Goal: Book appointment/travel/reservation

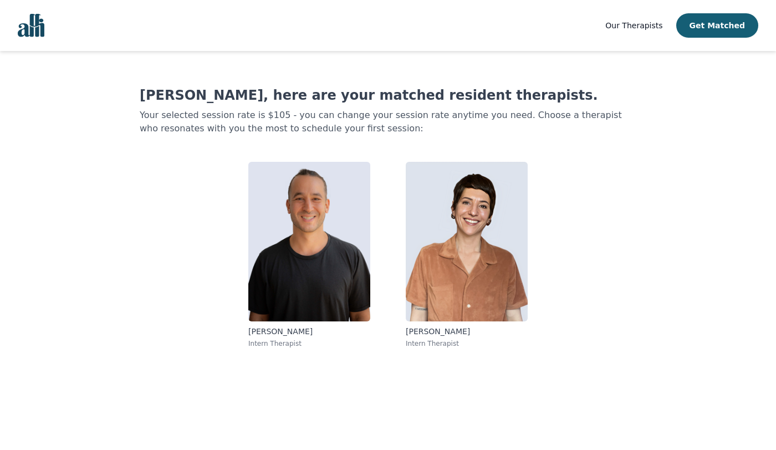
scroll to position [1, 0]
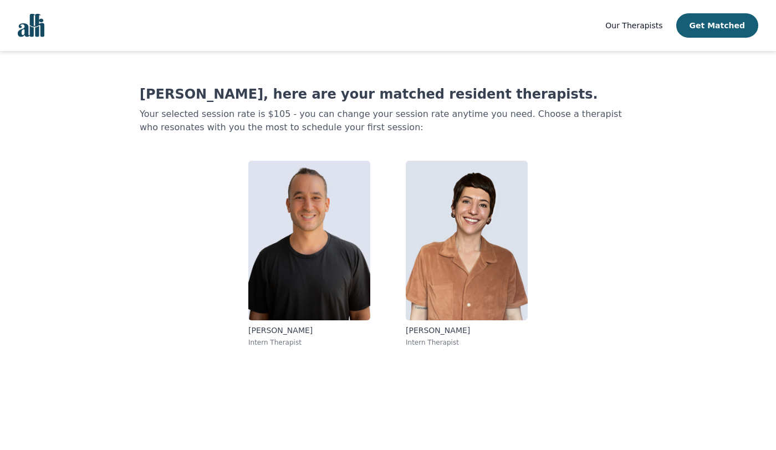
click at [480, 365] on main "[PERSON_NAME], here are your matched resident therapists. Your selected session…" at bounding box center [387, 250] width 711 height 400
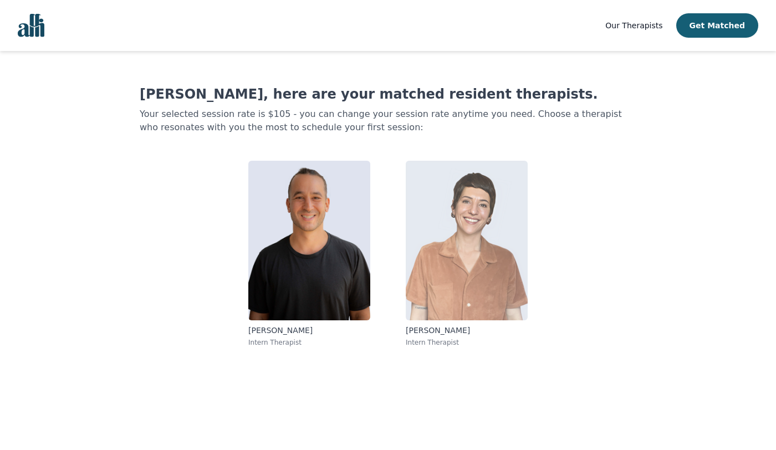
click at [462, 258] on img at bounding box center [467, 241] width 122 height 160
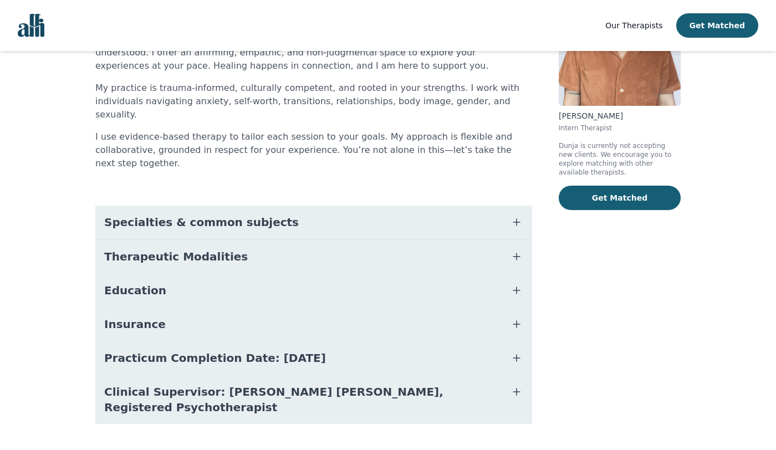
scroll to position [132, 0]
click at [509, 205] on button "Specialties & common subjects" at bounding box center [313, 221] width 437 height 33
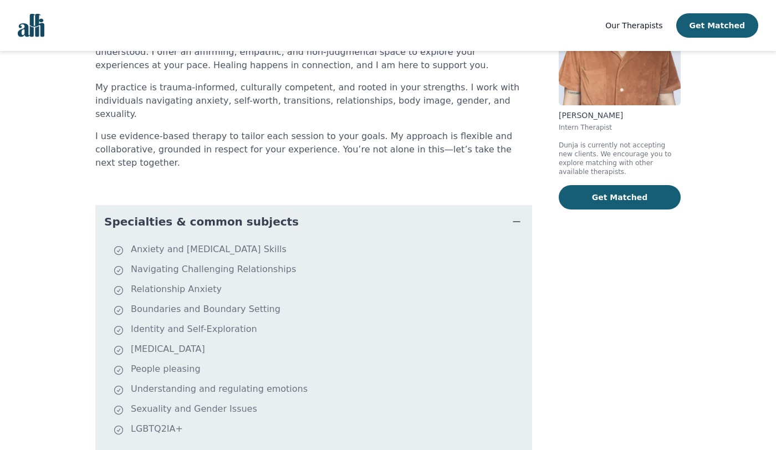
click at [509, 205] on button "Specialties & common subjects" at bounding box center [313, 221] width 437 height 33
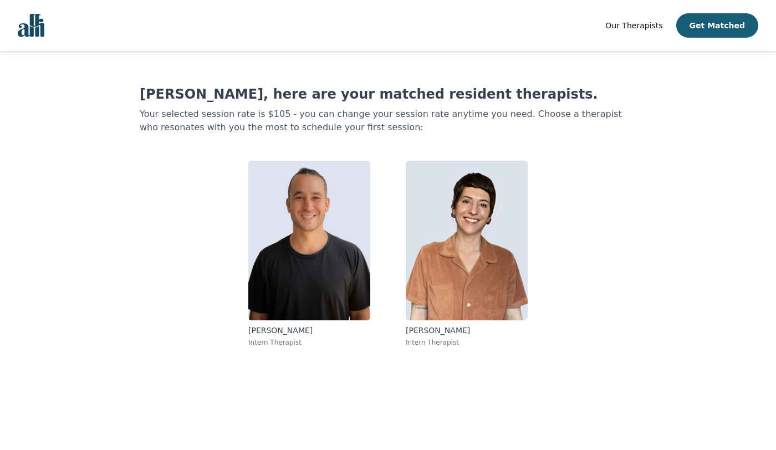
scroll to position [1, 0]
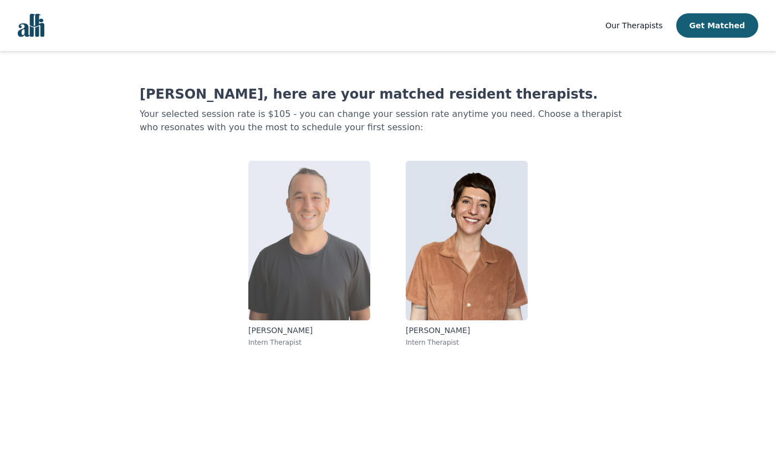
click at [304, 302] on img at bounding box center [309, 241] width 122 height 160
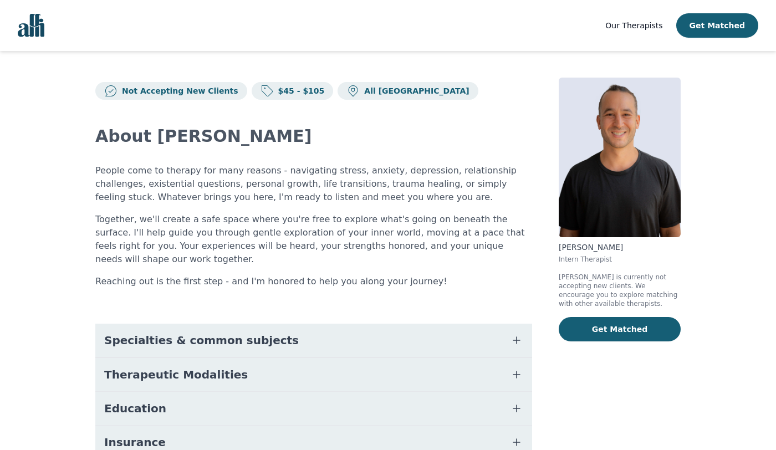
click at [638, 367] on div "[PERSON_NAME] Intern Therapist [PERSON_NAME] is currently not accepting new cli…" at bounding box center [620, 323] width 122 height 491
click at [618, 317] on button "Get Matched" at bounding box center [620, 329] width 122 height 24
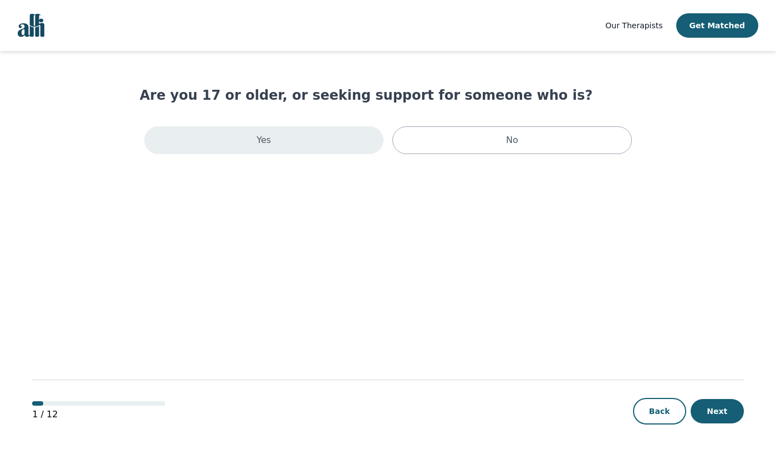
click at [274, 138] on div "Yes" at bounding box center [263, 140] width 239 height 28
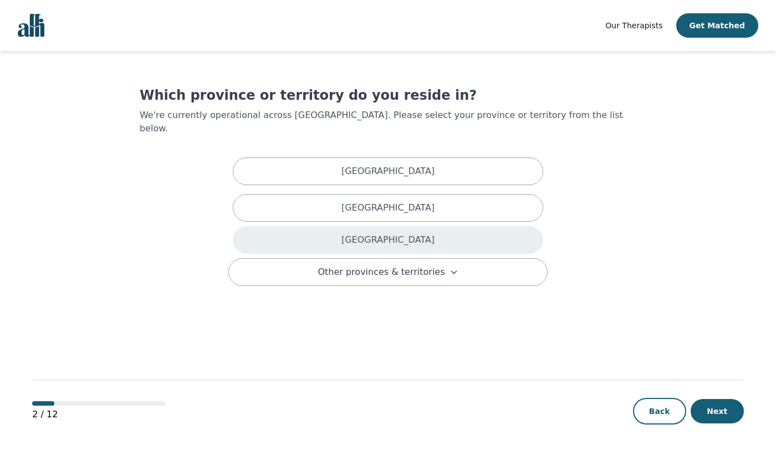
click at [366, 232] on div "[GEOGRAPHIC_DATA]" at bounding box center [388, 240] width 310 height 28
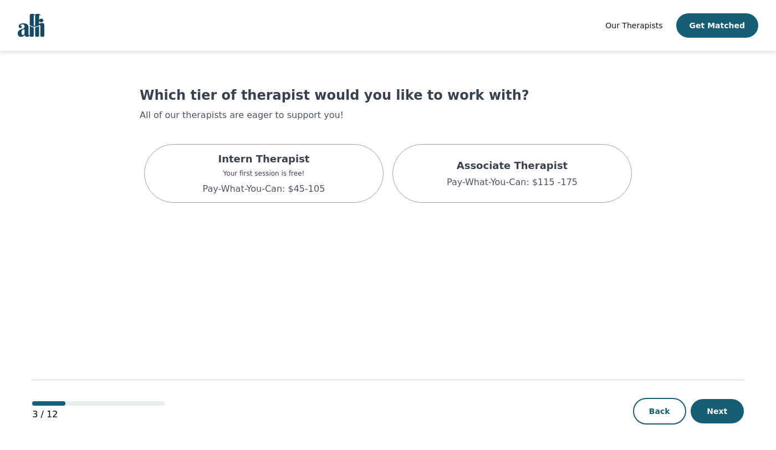
scroll to position [1, 0]
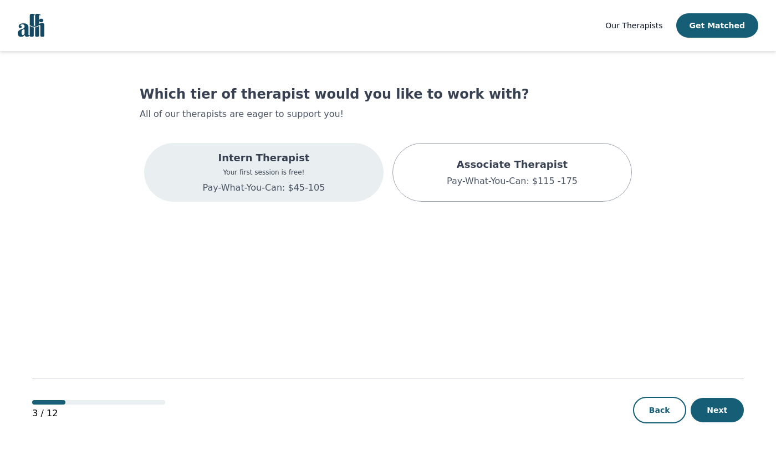
click at [302, 180] on div "Intern Therapist Your first session is free! Pay-What-You-Can: $45-105" at bounding box center [264, 172] width 122 height 44
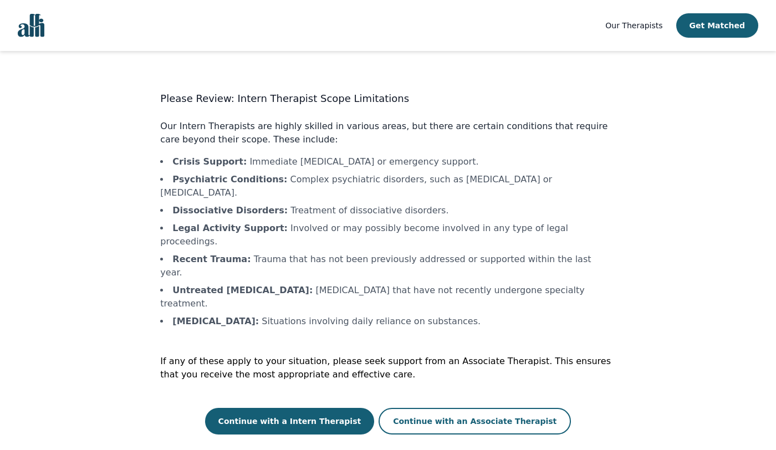
scroll to position [1, 0]
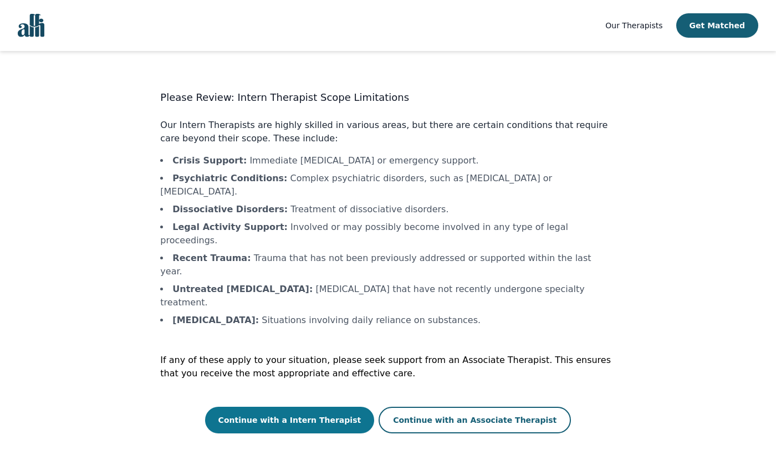
click at [339, 407] on button "Continue with a Intern Therapist" at bounding box center [290, 420] width 170 height 27
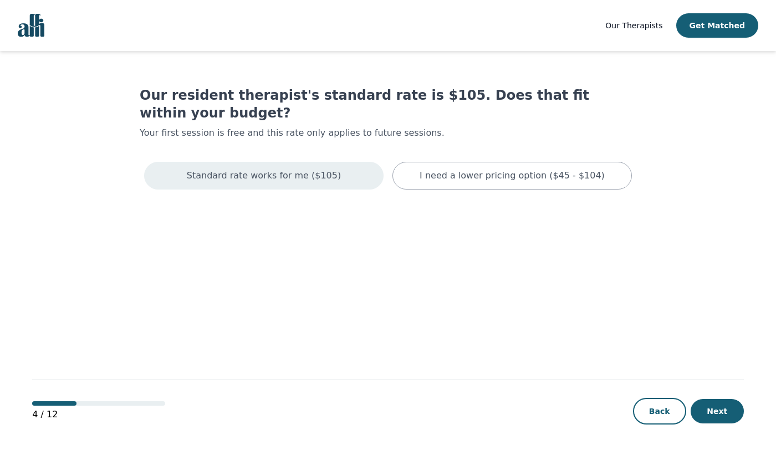
click at [331, 162] on div "Standard rate works for me ($105)" at bounding box center [263, 176] width 239 height 28
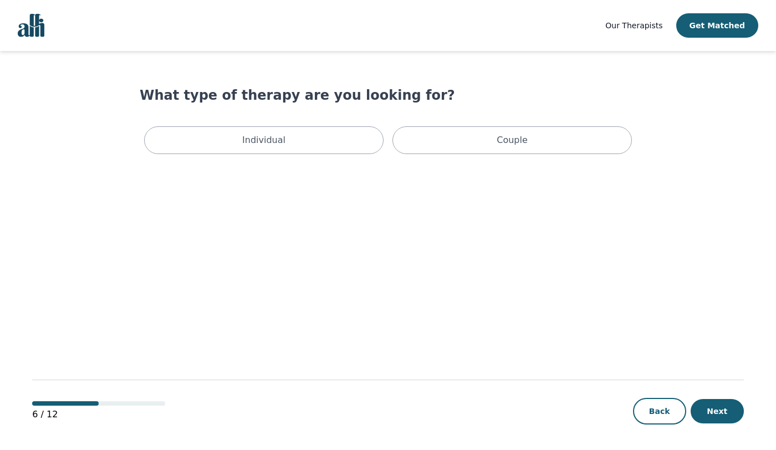
scroll to position [1, 0]
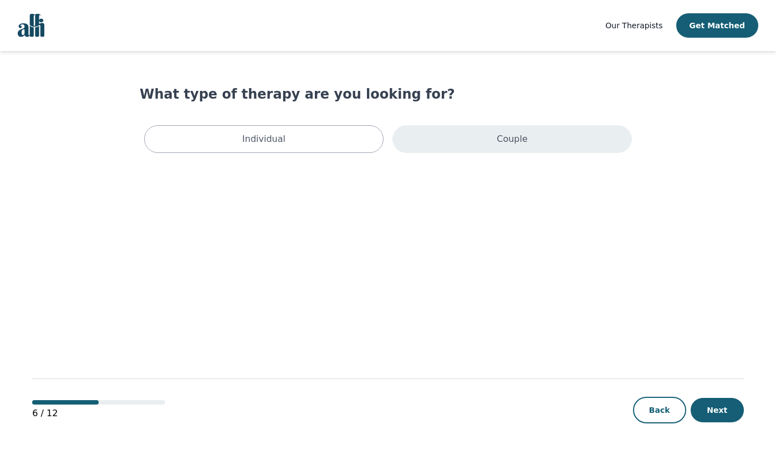
click at [481, 145] on div "Couple" at bounding box center [511, 139] width 239 height 28
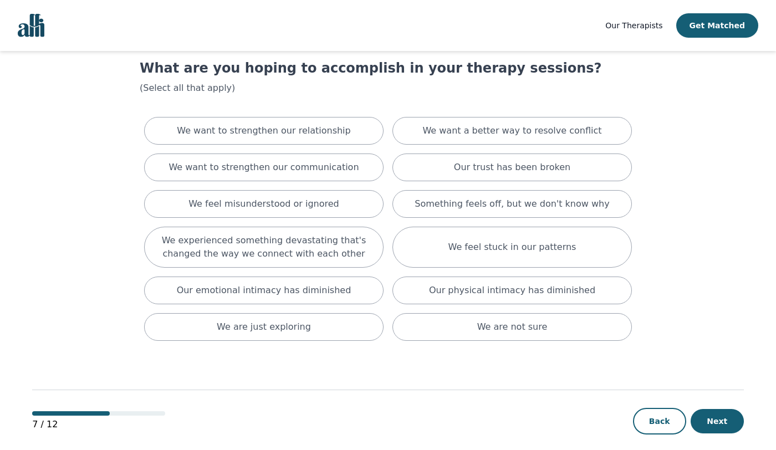
scroll to position [38, 0]
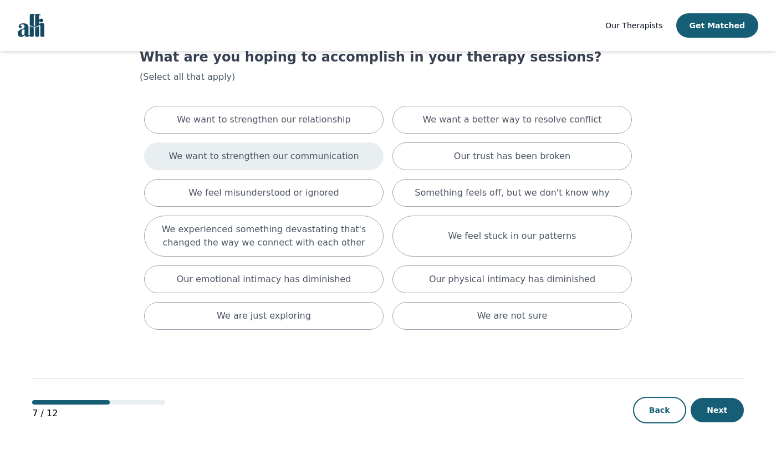
click at [308, 161] on p "We want to strengthen our communication" at bounding box center [263, 156] width 190 height 13
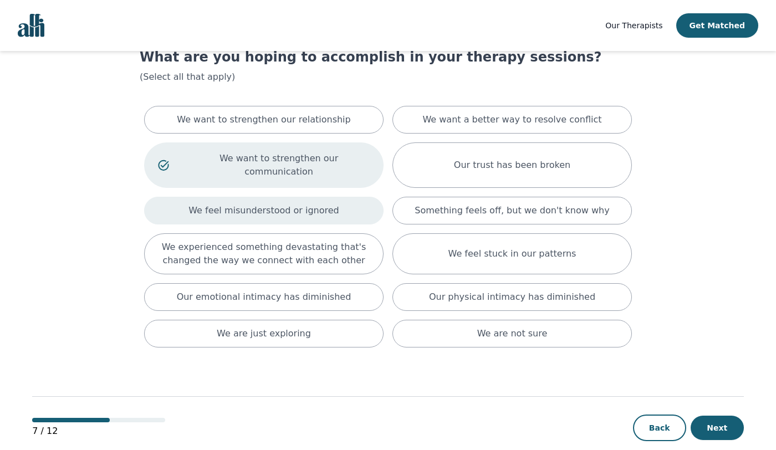
click at [300, 204] on p "We feel misunderstood or ignored" at bounding box center [263, 210] width 151 height 13
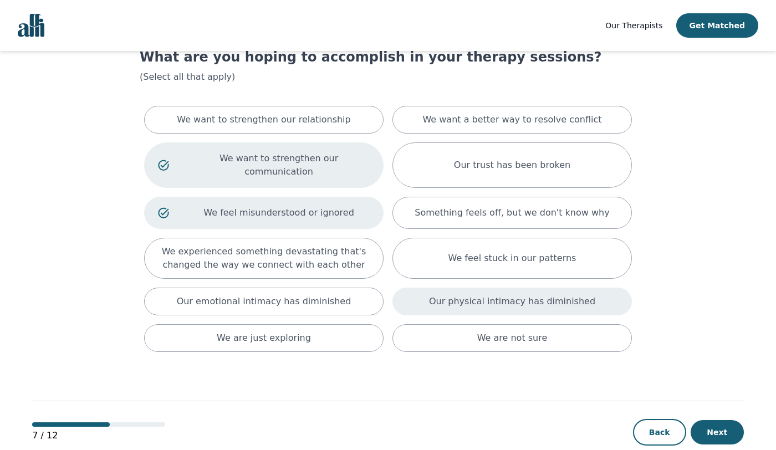
click at [475, 295] on p "Our physical intimacy has diminished" at bounding box center [512, 301] width 166 height 13
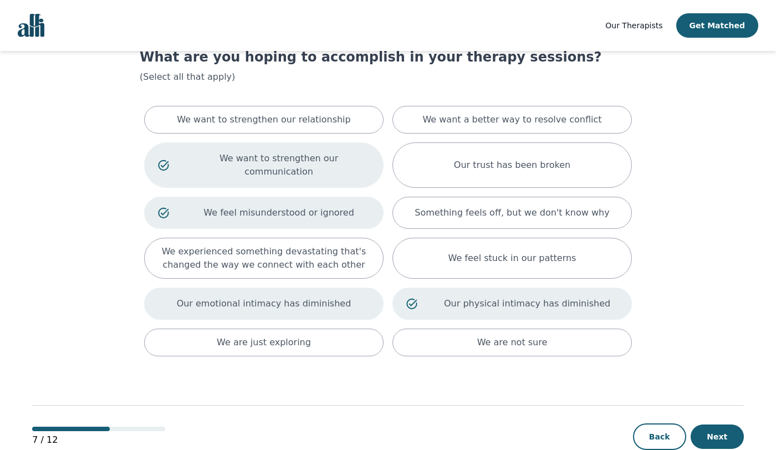
click at [346, 288] on div "Our emotional intimacy has diminished" at bounding box center [263, 304] width 239 height 32
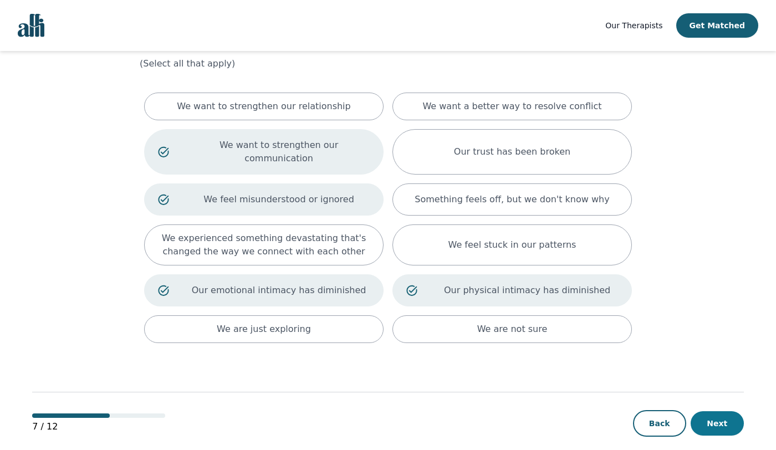
click at [727, 411] on button "Next" at bounding box center [716, 423] width 53 height 24
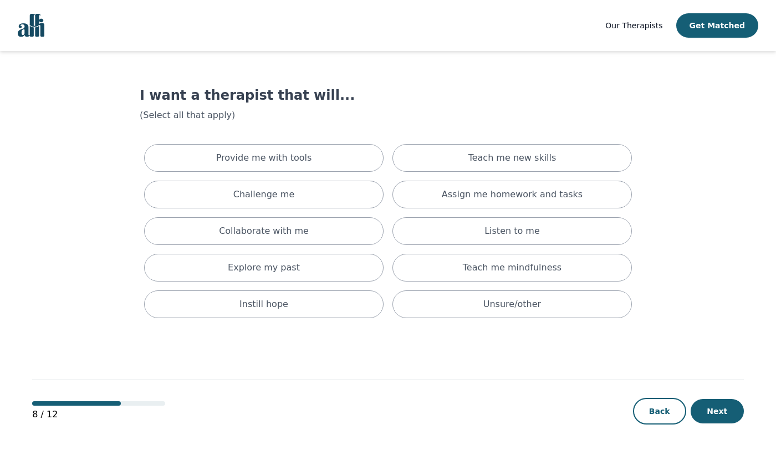
scroll to position [1, 0]
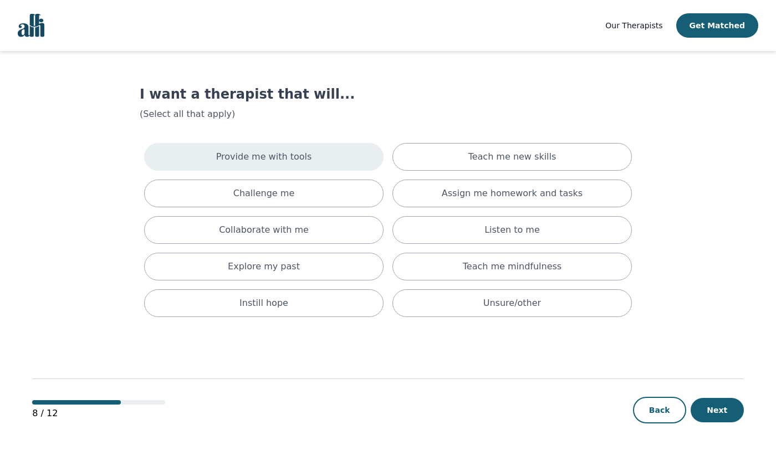
click at [303, 161] on p "Provide me with tools" at bounding box center [264, 156] width 96 height 13
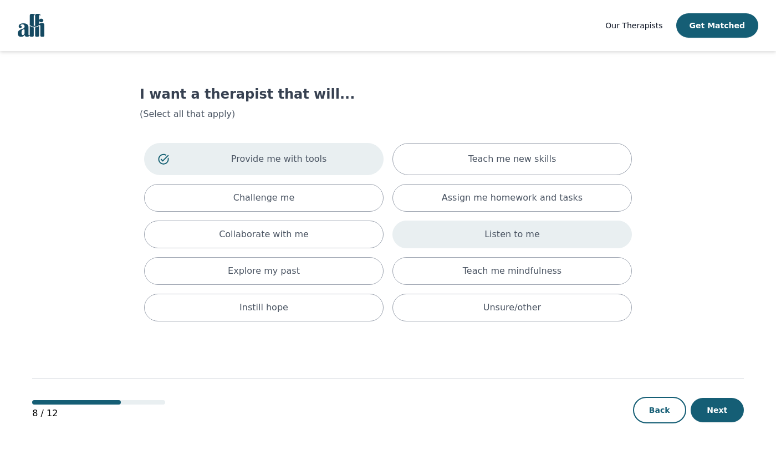
click at [474, 228] on div "Listen to me" at bounding box center [511, 235] width 239 height 28
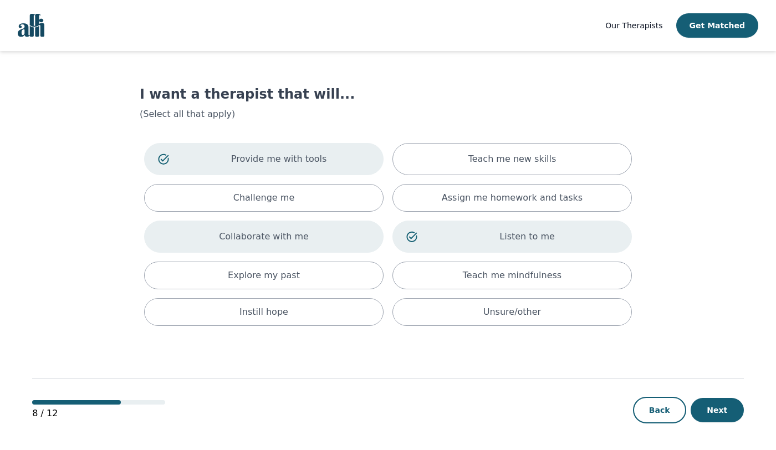
click at [293, 229] on div "Collaborate with me" at bounding box center [263, 237] width 239 height 32
click at [709, 403] on button "Next" at bounding box center [716, 410] width 53 height 24
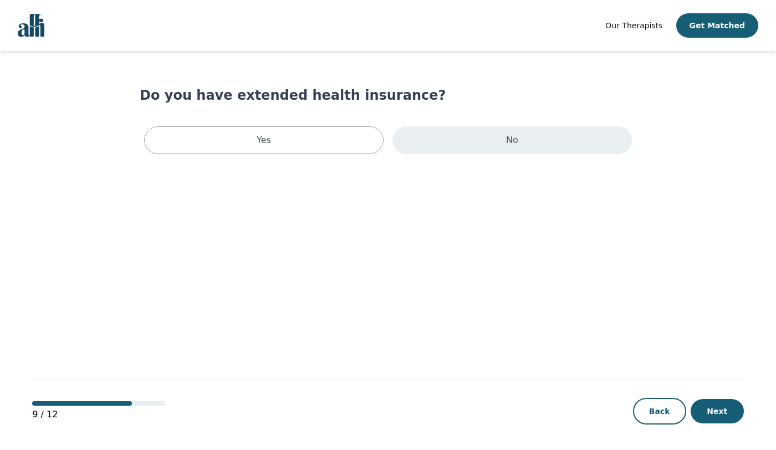
click at [496, 151] on div "No" at bounding box center [511, 140] width 239 height 28
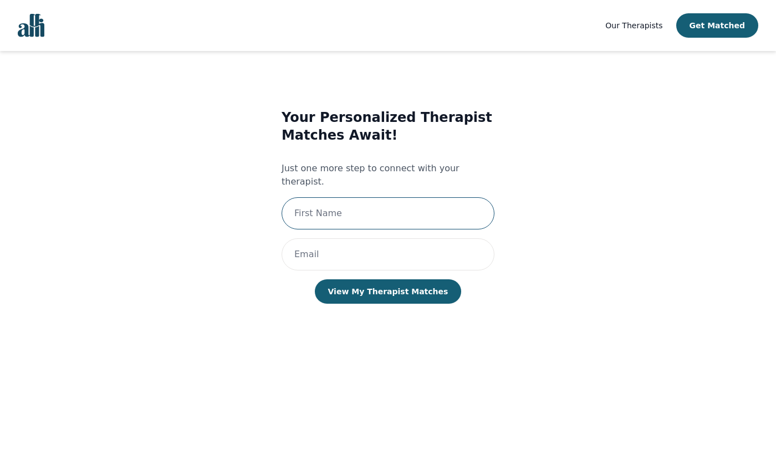
click at [346, 204] on input "text" at bounding box center [387, 213] width 213 height 32
type input "[PERSON_NAME]"
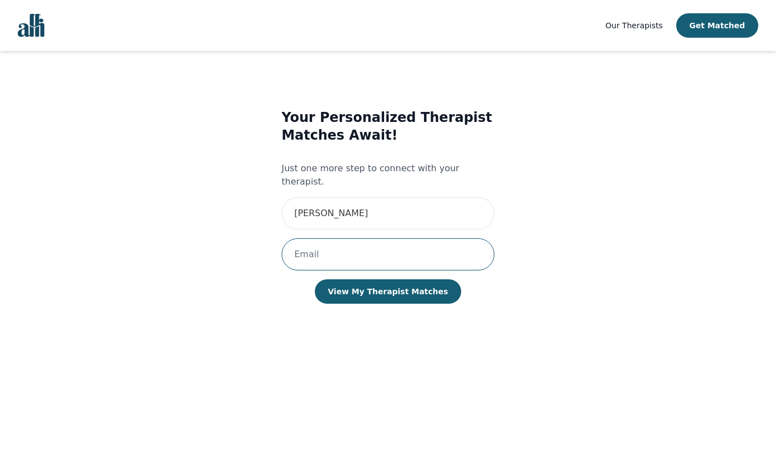
click at [349, 239] on input "email" at bounding box center [387, 254] width 213 height 32
type input "[PERSON_NAME][EMAIL_ADDRESS][DOMAIN_NAME]"
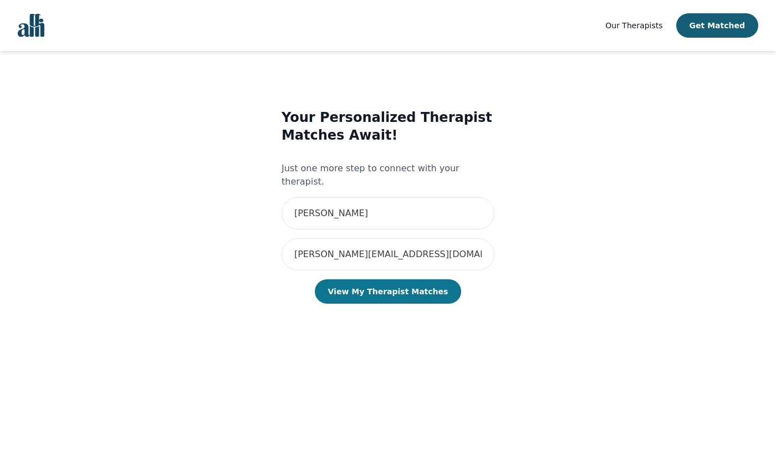
click at [386, 287] on button "View My Therapist Matches" at bounding box center [388, 291] width 147 height 24
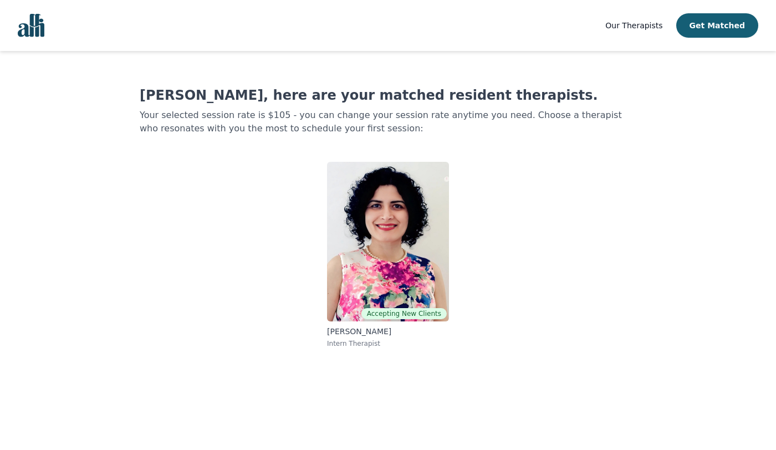
scroll to position [1, 0]
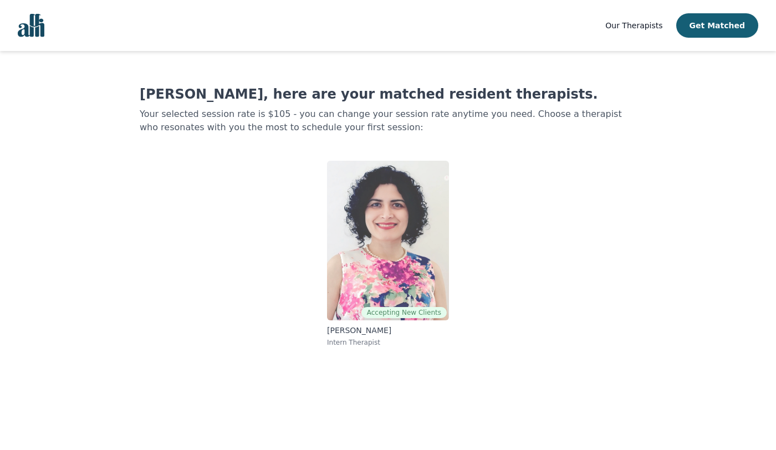
click at [379, 273] on img at bounding box center [388, 241] width 122 height 160
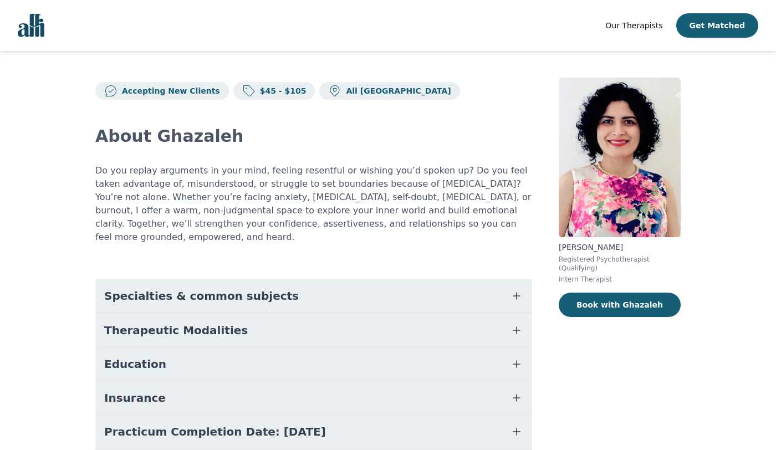
click at [591, 354] on div "[PERSON_NAME] Registered Psychotherapist (Qualifying) Intern Therapist Book wit…" at bounding box center [620, 301] width 122 height 447
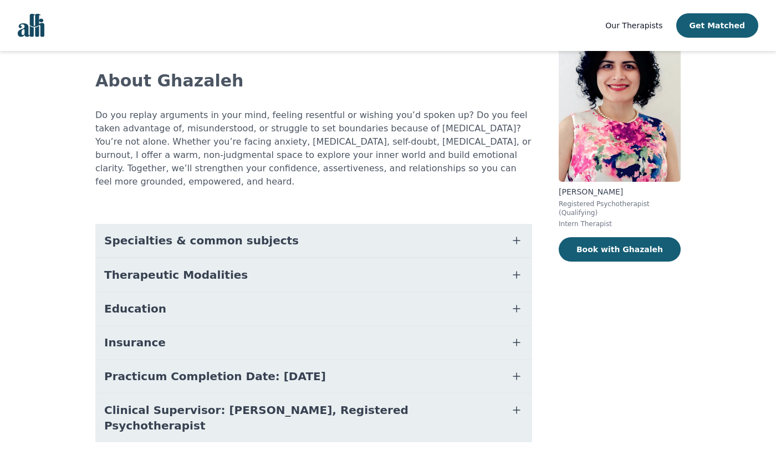
scroll to position [72, 0]
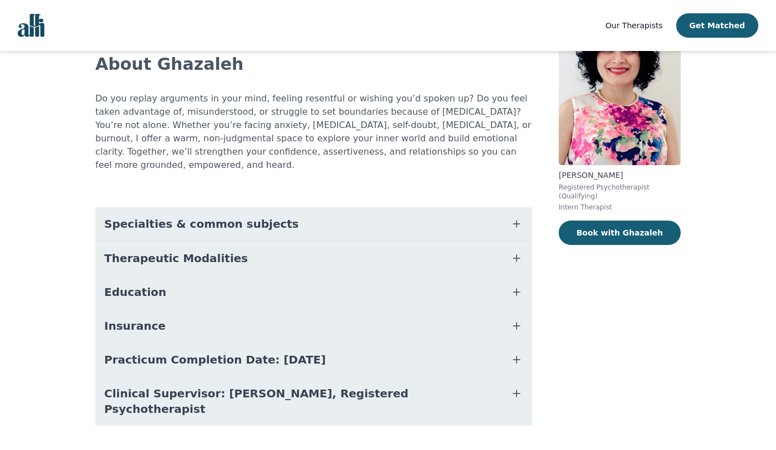
click at [621, 296] on div "[PERSON_NAME] Registered Psychotherapist (Qualifying) Intern Therapist Book wit…" at bounding box center [620, 229] width 122 height 447
click at [517, 217] on icon "button" at bounding box center [516, 223] width 13 height 13
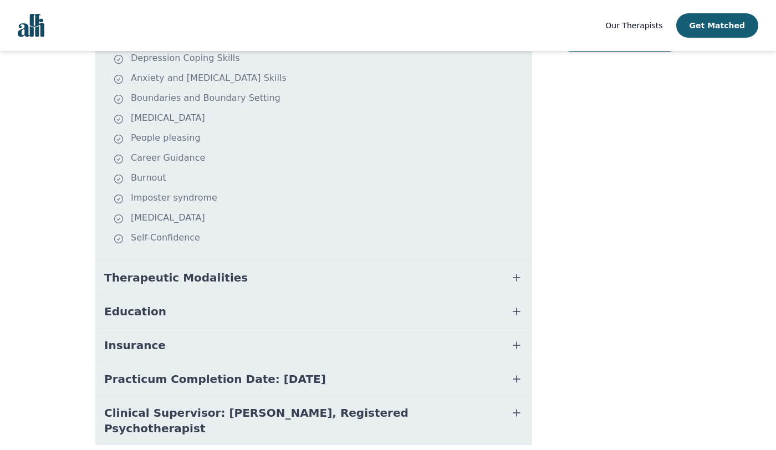
scroll to position [285, 0]
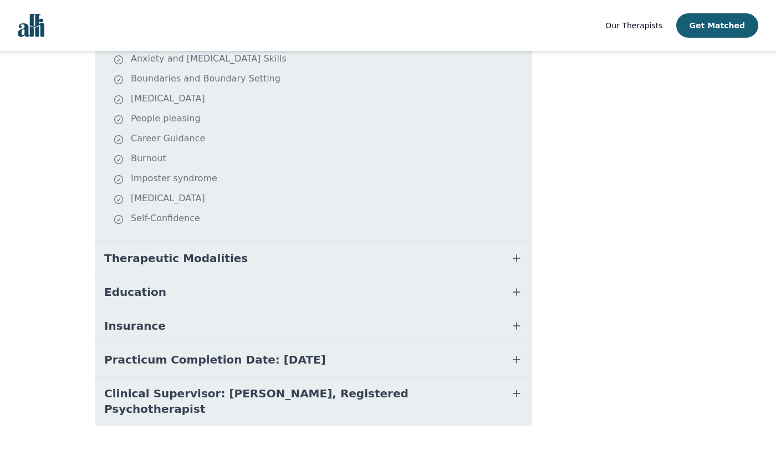
click at [510, 252] on icon "button" at bounding box center [516, 258] width 13 height 13
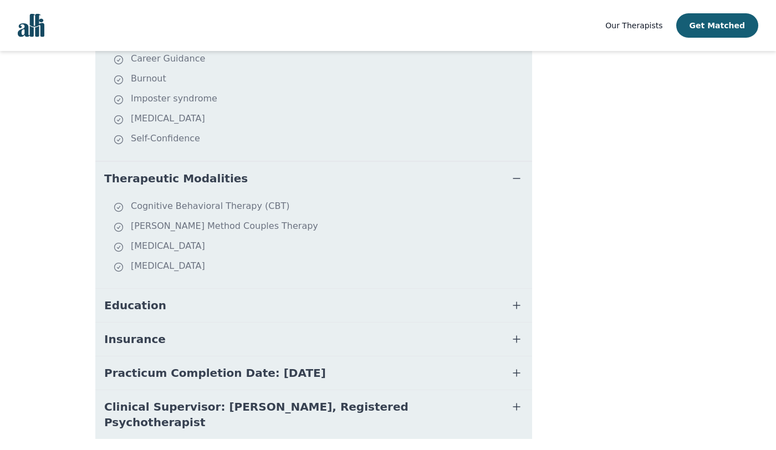
scroll to position [378, 0]
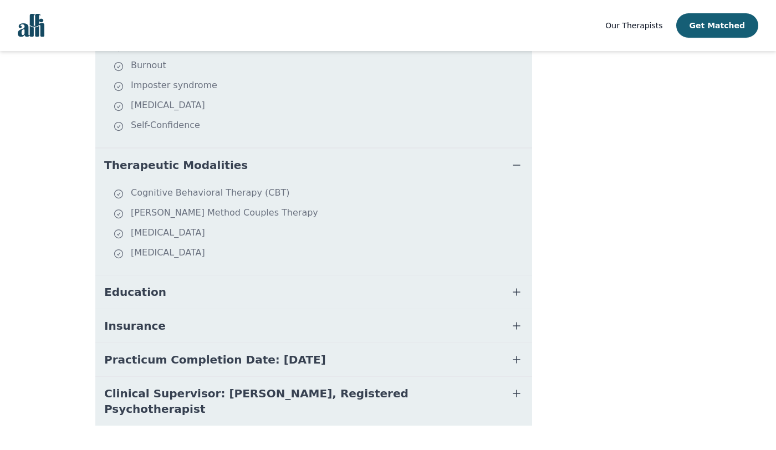
click at [517, 285] on icon "button" at bounding box center [516, 291] width 13 height 13
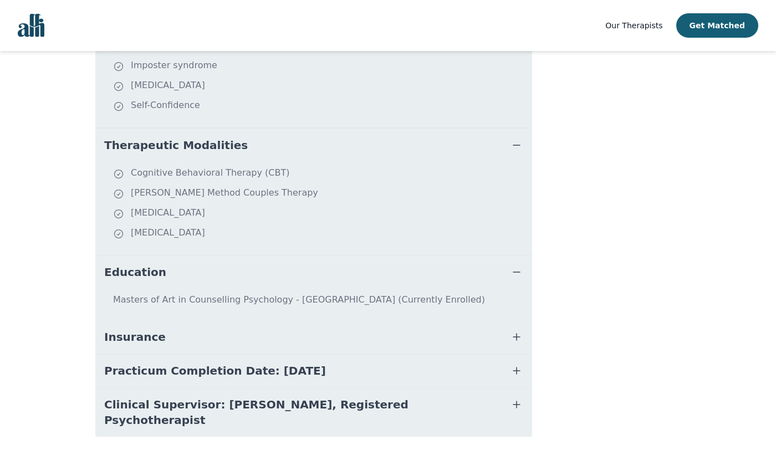
scroll to position [409, 0]
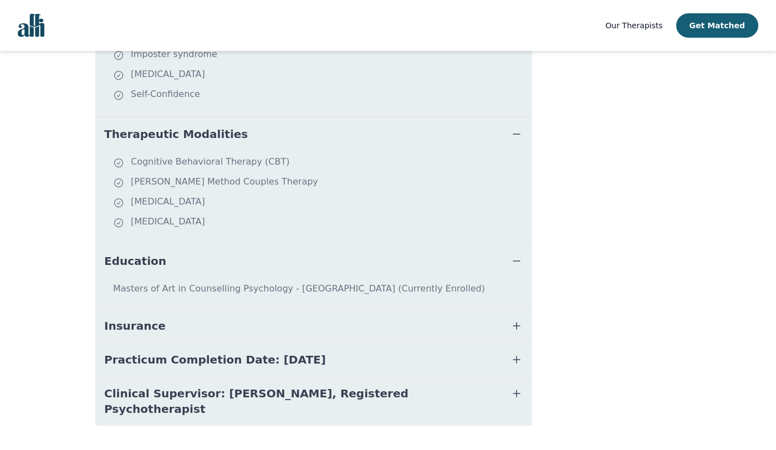
click at [514, 319] on icon "button" at bounding box center [516, 325] width 13 height 13
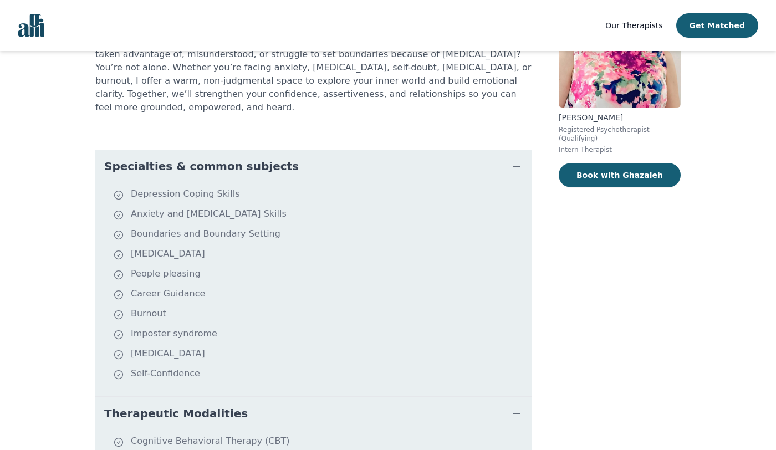
scroll to position [103, 0]
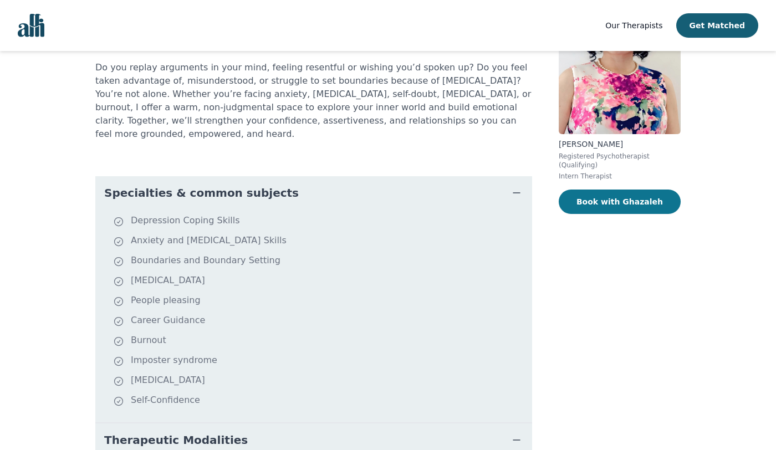
click at [610, 193] on button "Book with Ghazaleh" at bounding box center [620, 202] width 122 height 24
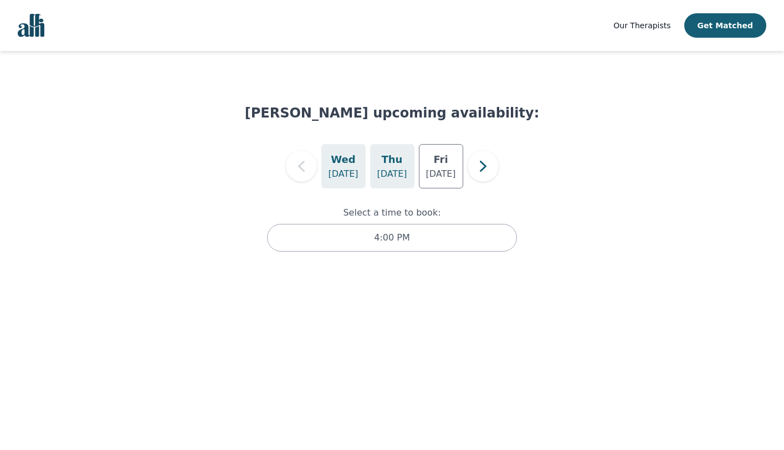
click at [399, 160] on h5 "Thu" at bounding box center [392, 160] width 21 height 16
click at [447, 166] on div "[DATE]" at bounding box center [441, 166] width 44 height 44
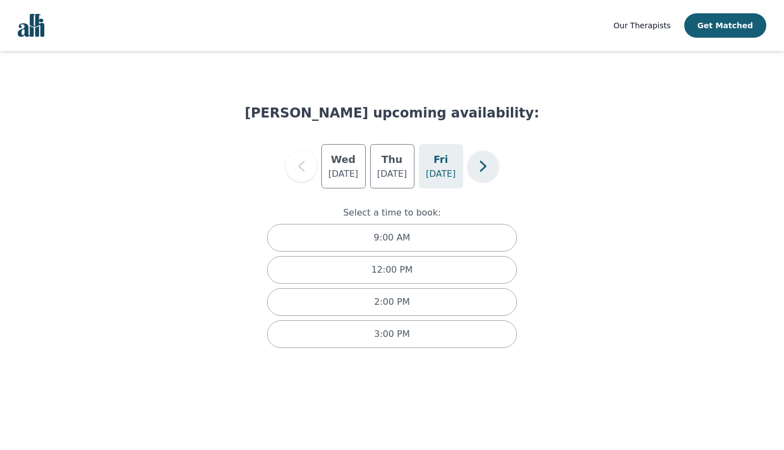
click at [477, 166] on icon "button" at bounding box center [483, 166] width 22 height 22
click at [394, 165] on h5 "Mon" at bounding box center [392, 160] width 24 height 16
click at [443, 165] on h5 "Tue" at bounding box center [440, 160] width 19 height 16
click at [484, 167] on icon "button" at bounding box center [482, 166] width 7 height 11
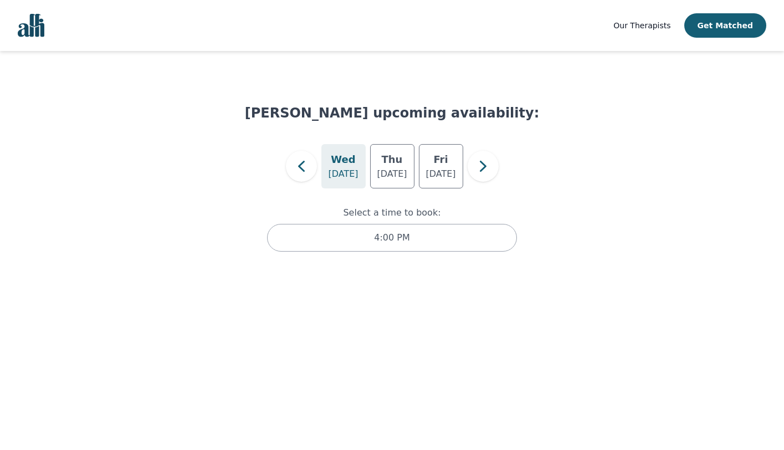
click at [354, 170] on p "[DATE]" at bounding box center [343, 173] width 30 height 13
click at [398, 169] on p "[DATE]" at bounding box center [392, 173] width 30 height 13
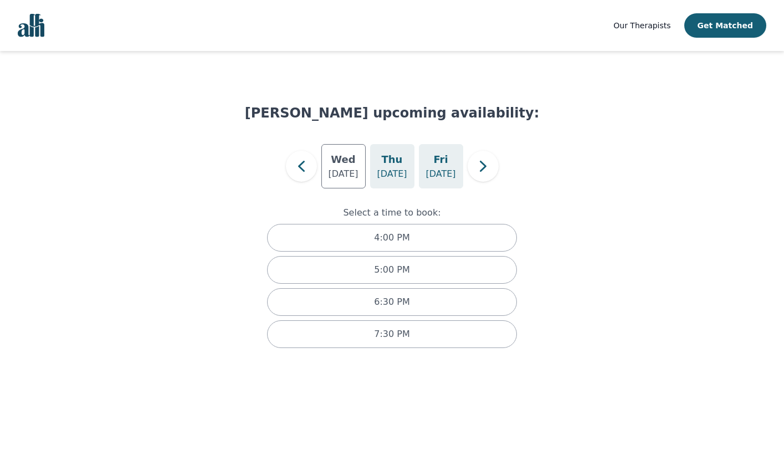
click at [436, 168] on p "[DATE]" at bounding box center [441, 173] width 30 height 13
